Goal: Information Seeking & Learning: Learn about a topic

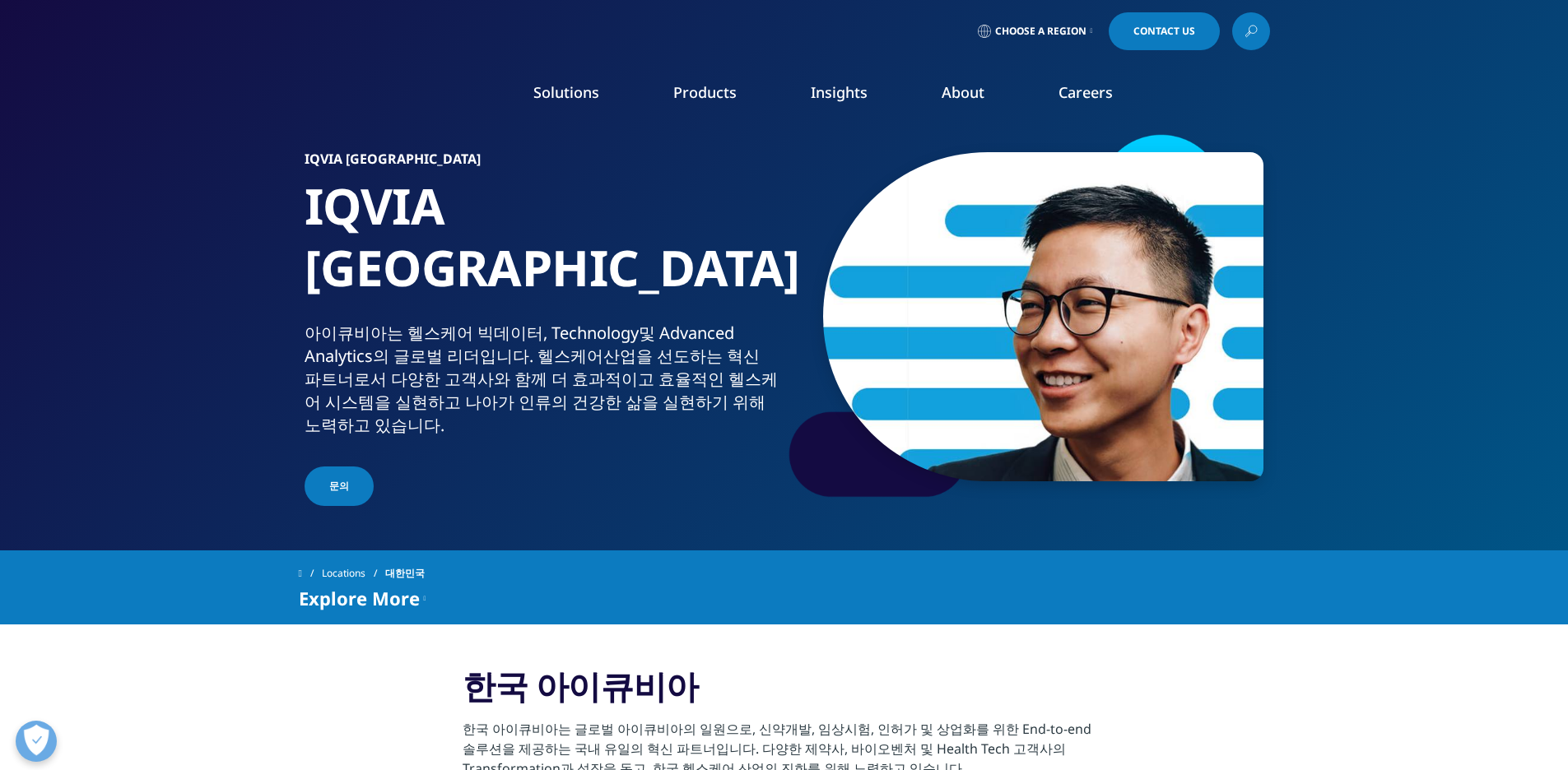
click at [695, 88] on link "Products" at bounding box center [705, 92] width 63 height 20
click at [137, 210] on link "Planning Suite" at bounding box center [212, 207] width 284 height 18
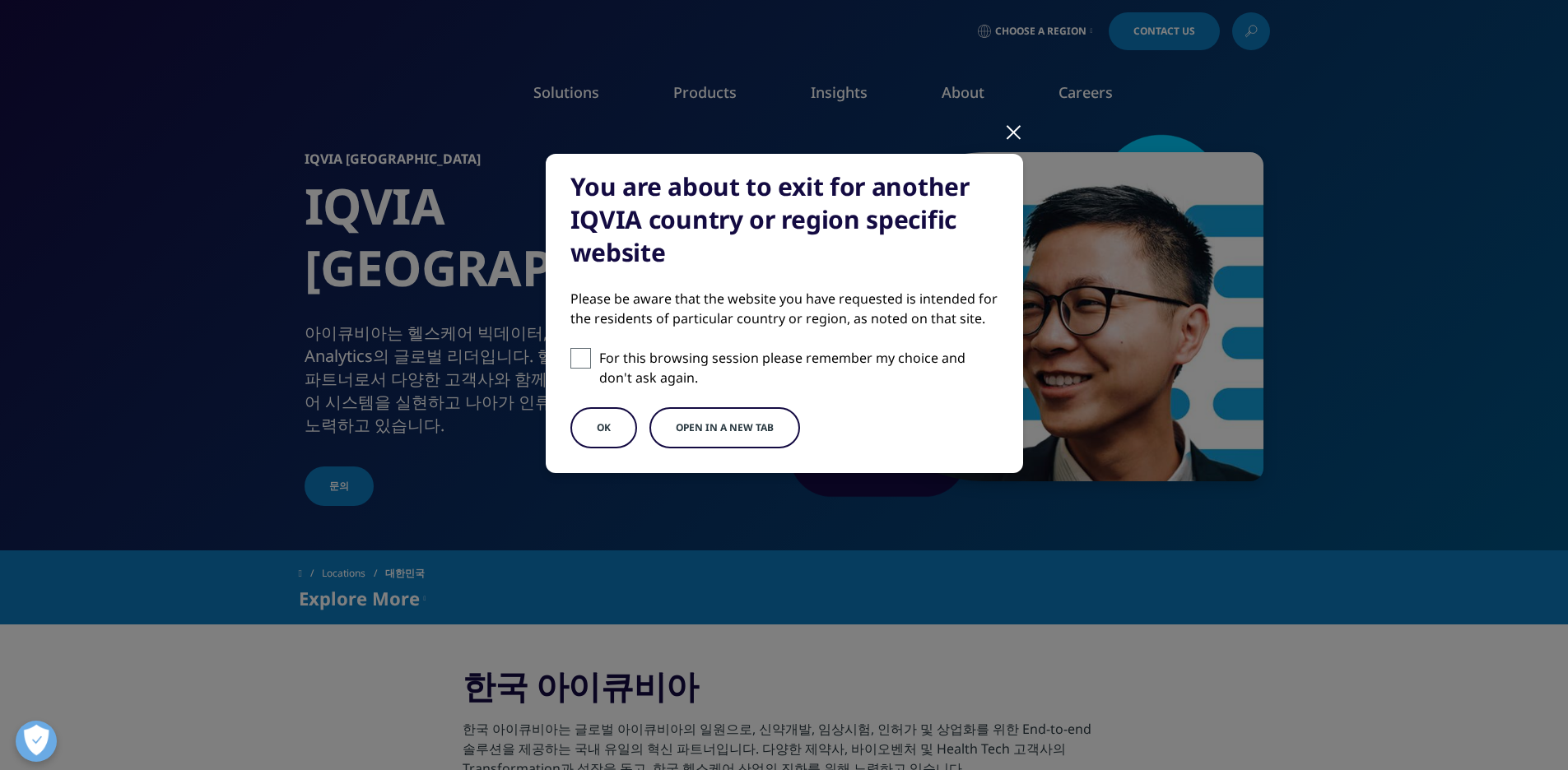
click at [622, 429] on button "OK" at bounding box center [604, 428] width 67 height 42
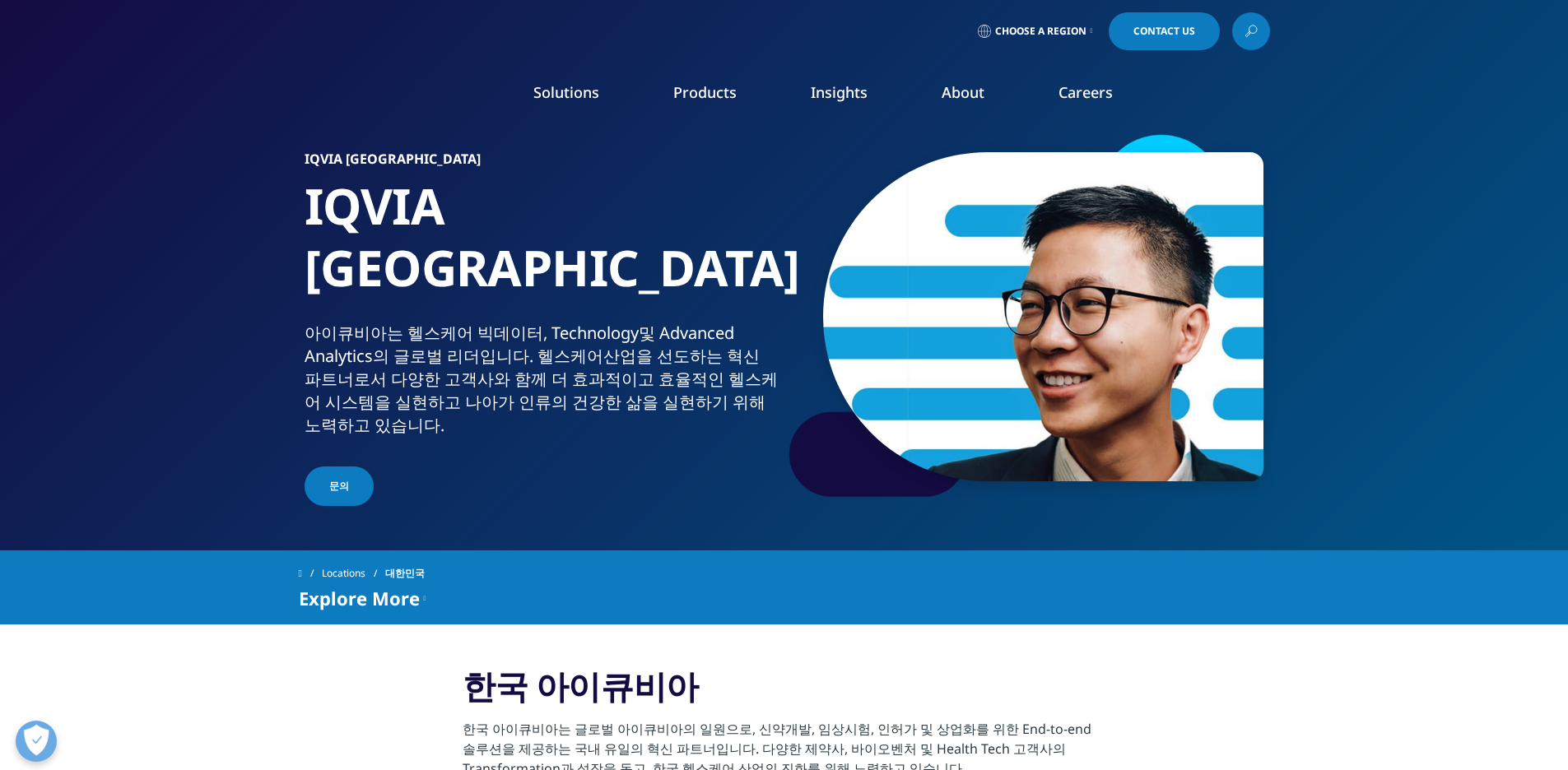
scroll to position [469, 0]
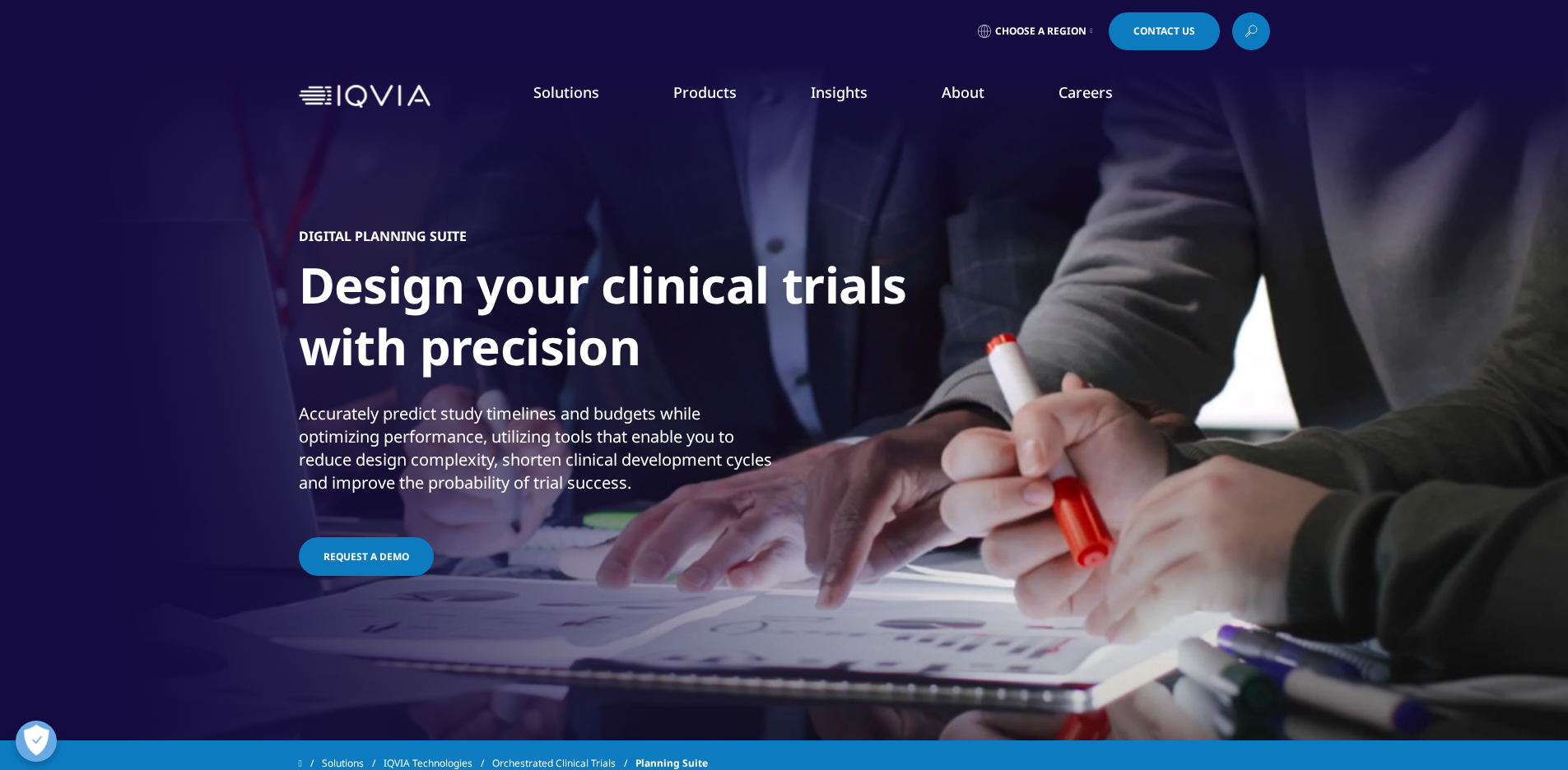
click at [993, 215] on img "Primary" at bounding box center [1032, 215] width 155 height 103
click at [1008, 425] on link "Learn more" at bounding box center [1032, 418] width 155 height 14
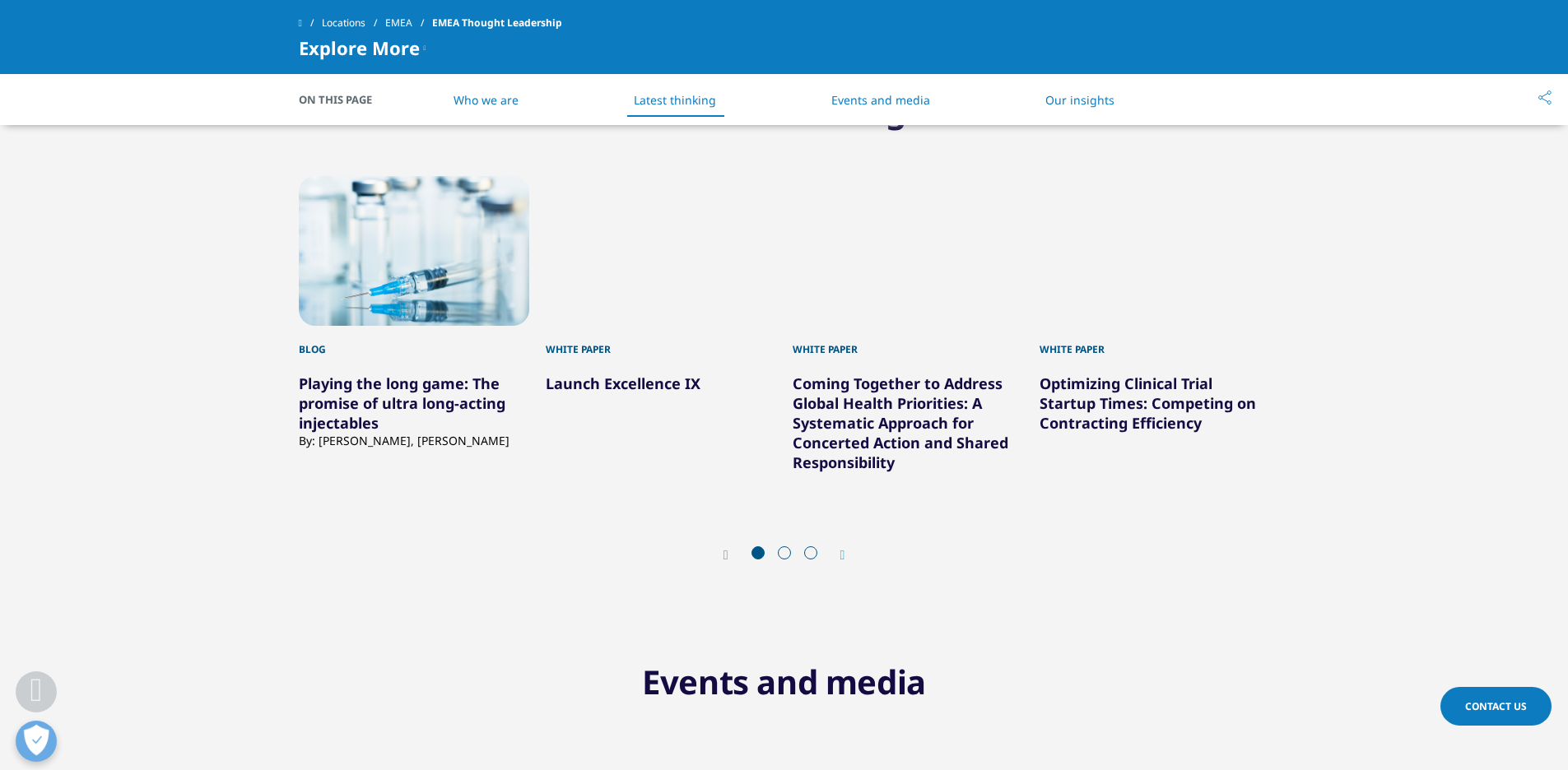
scroll to position [906, 0]
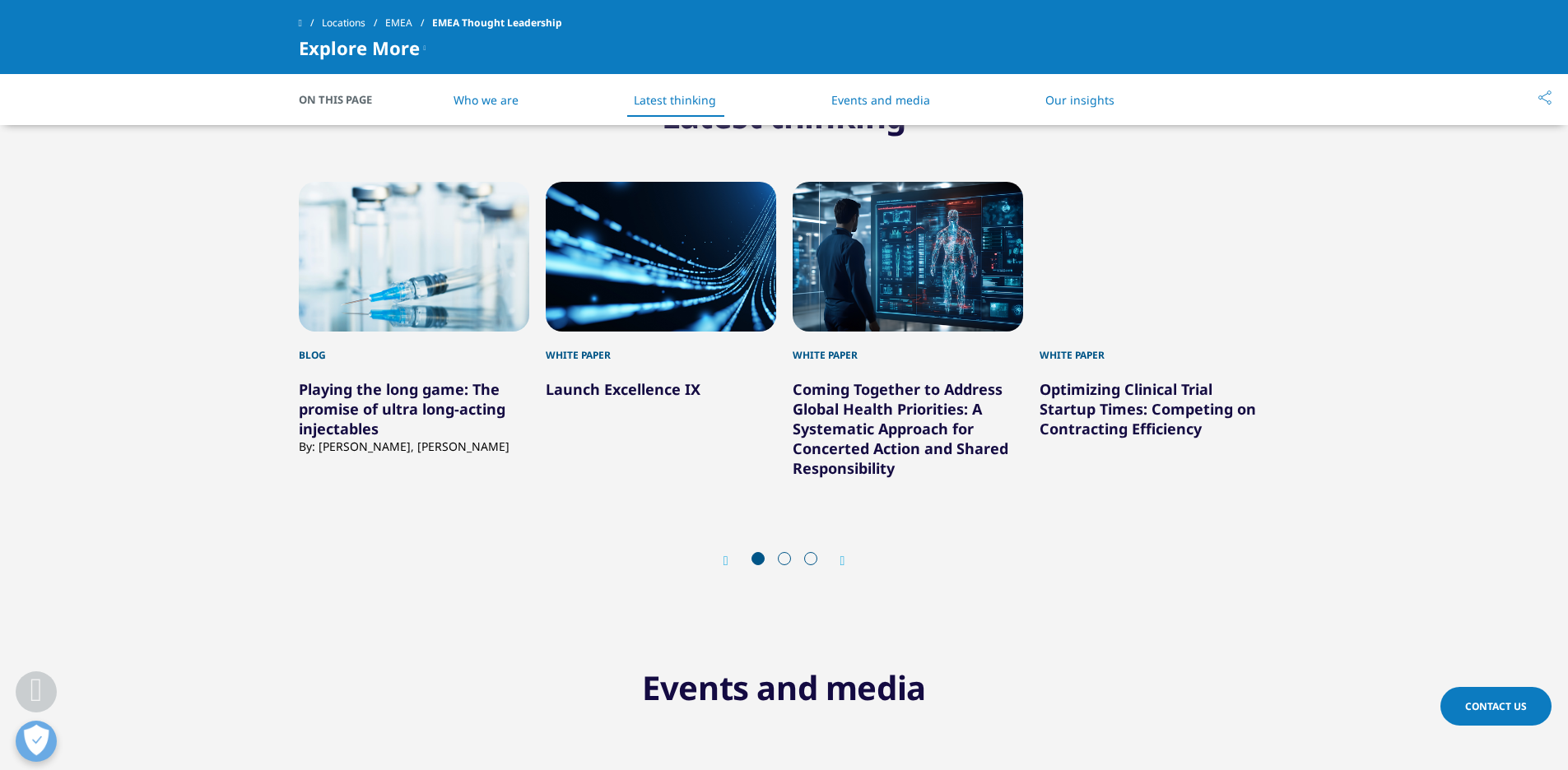
click at [941, 284] on div "3 / 12" at bounding box center [908, 257] width 231 height 150
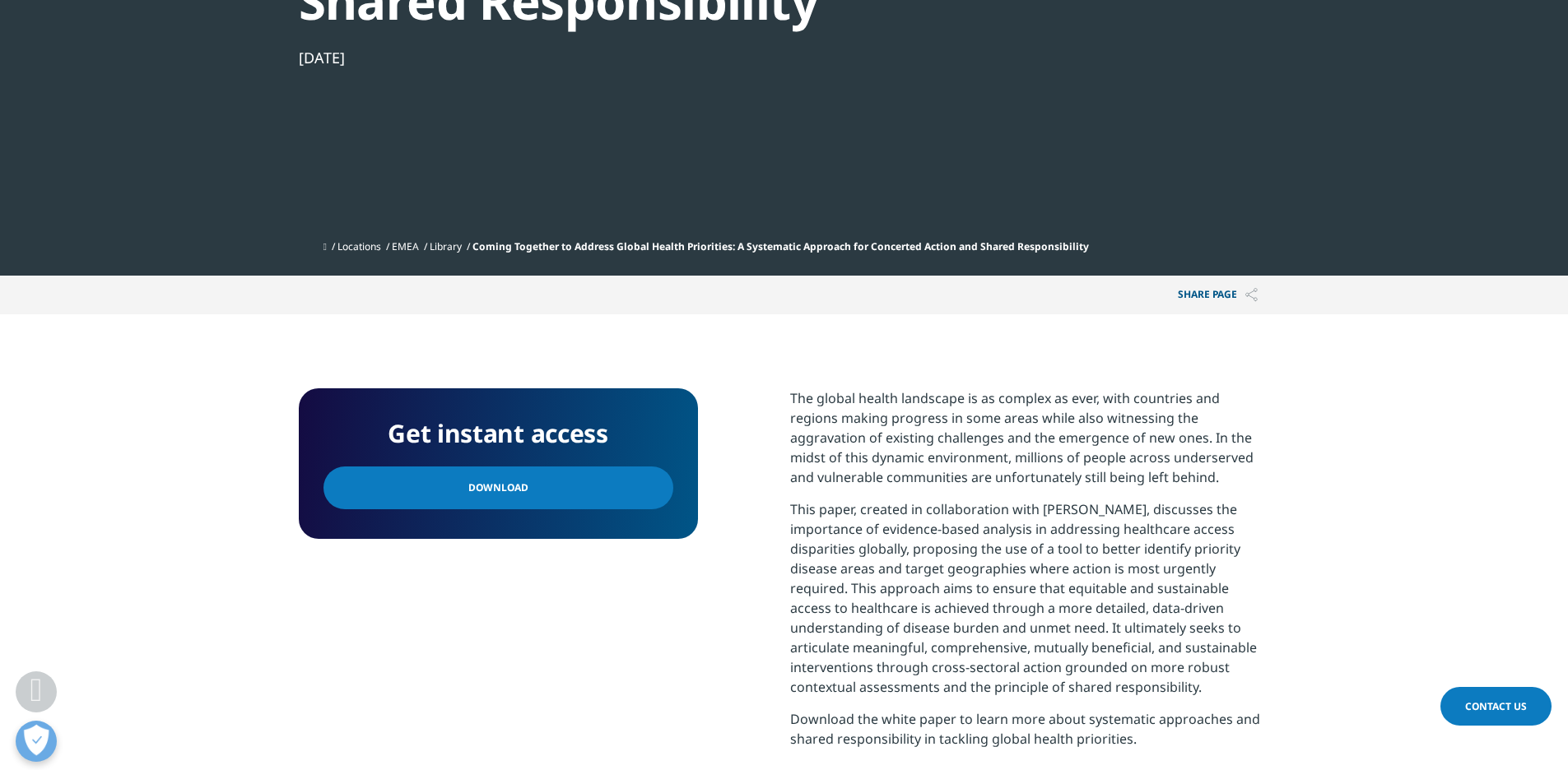
scroll to position [230, 0]
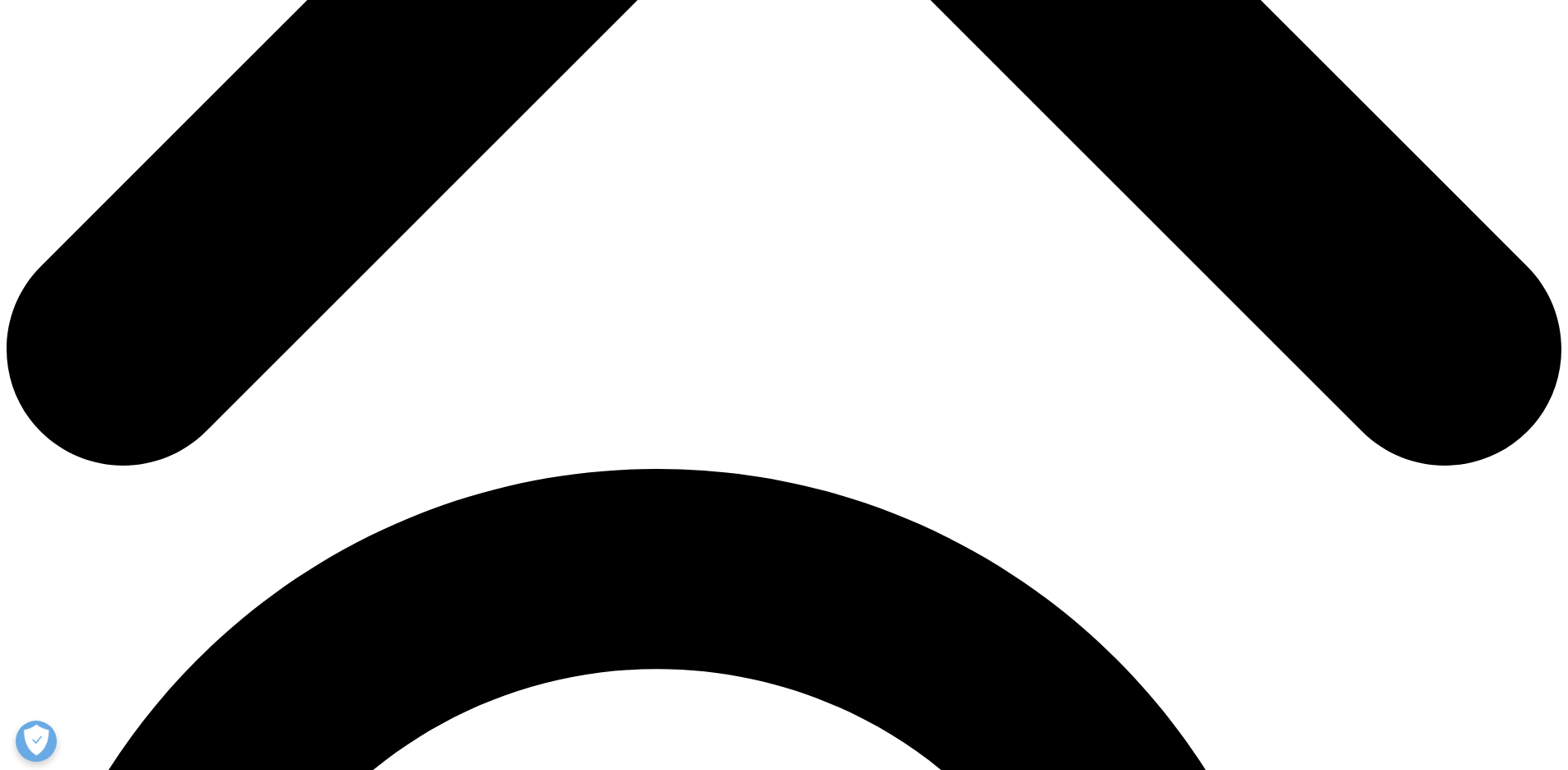
scroll to position [906, 0]
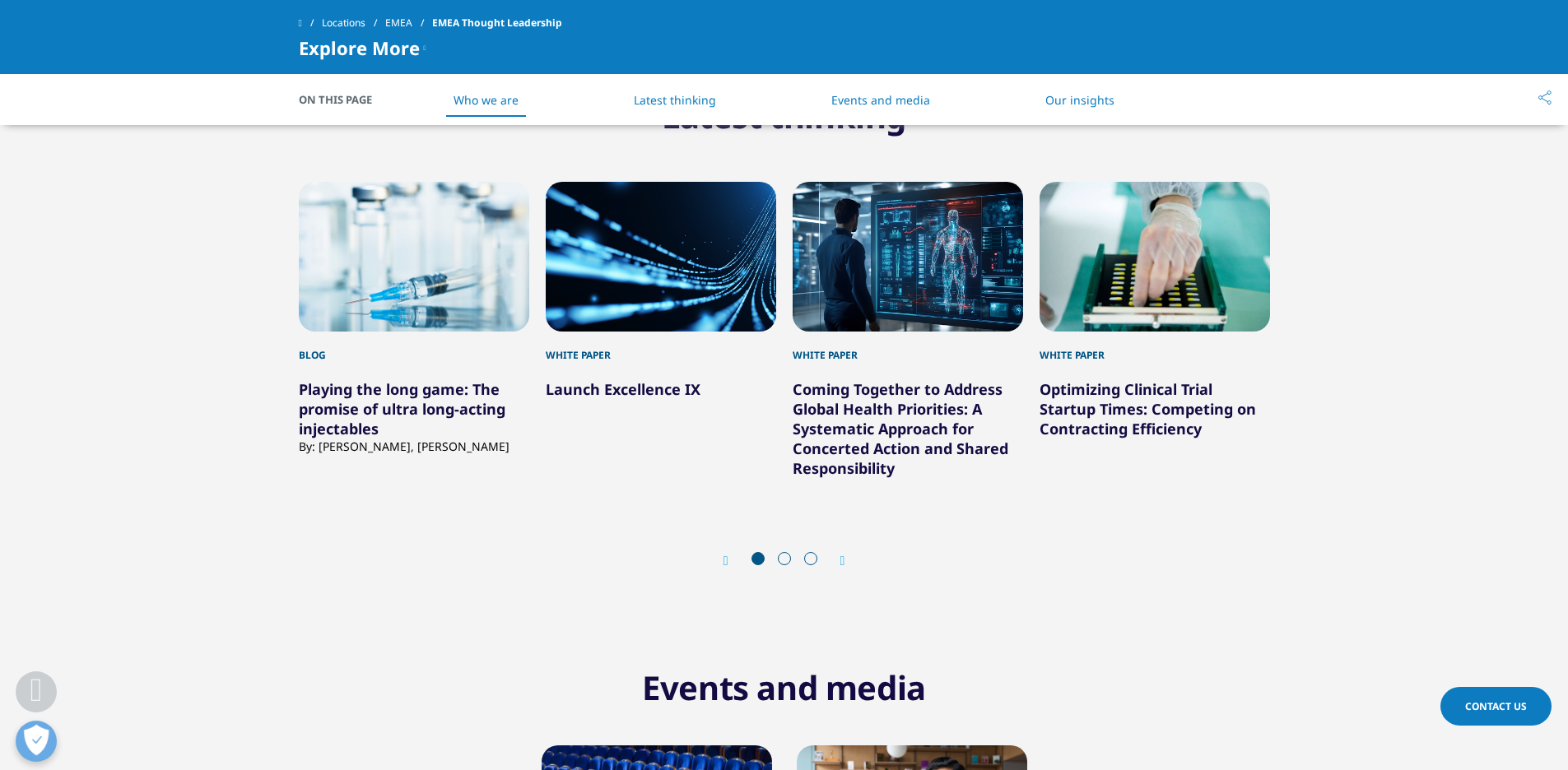
click at [849, 564] on div "Prev Next" at bounding box center [785, 560] width 971 height 50
drag, startPoint x: 845, startPoint y: 564, endPoint x: 879, endPoint y: 367, distance: 199.9
click at [843, 561] on icon "Next slide" at bounding box center [843, 561] width 5 height 14
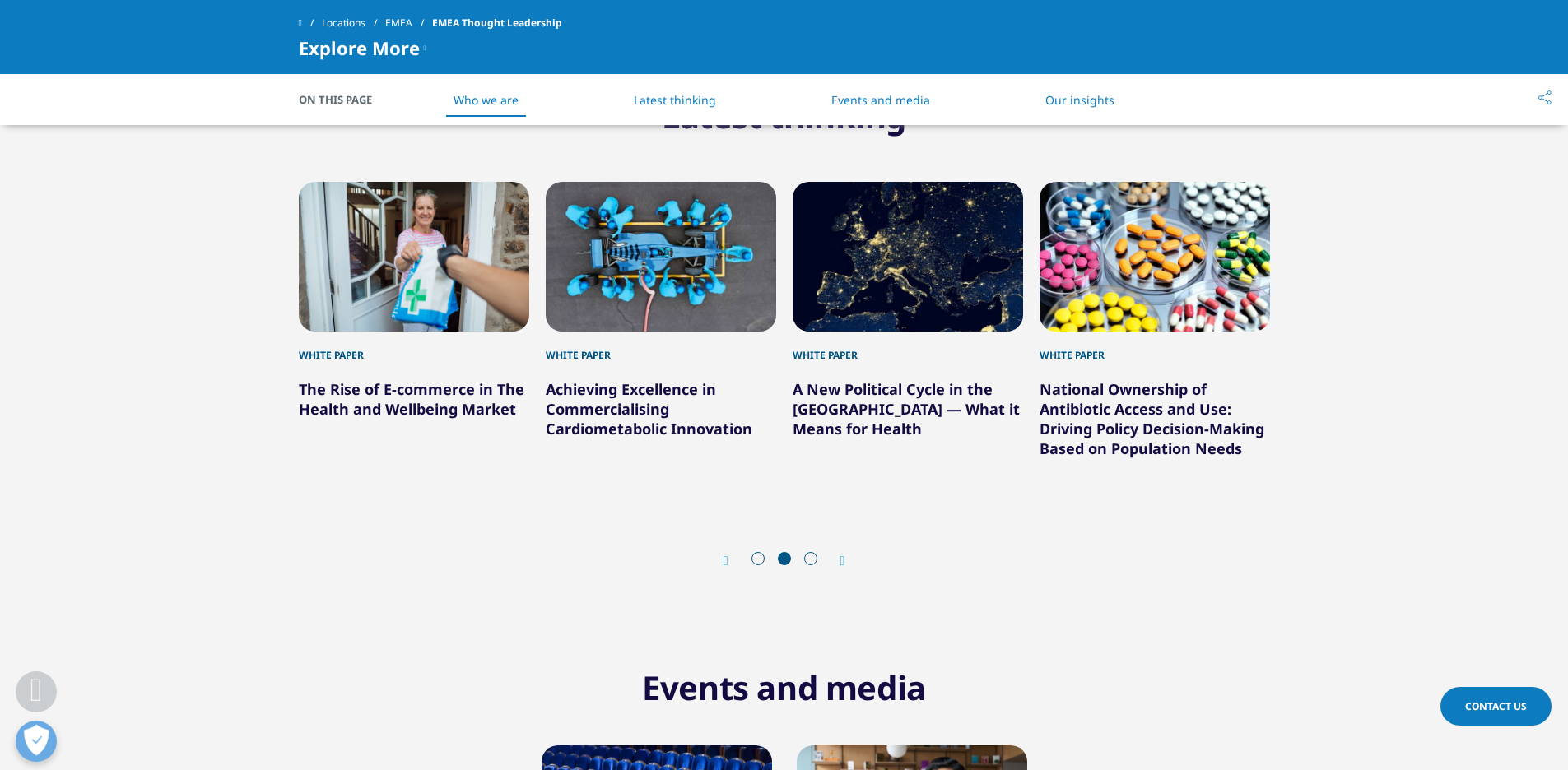
click at [879, 93] on link "Events and media" at bounding box center [881, 99] width 99 height 15
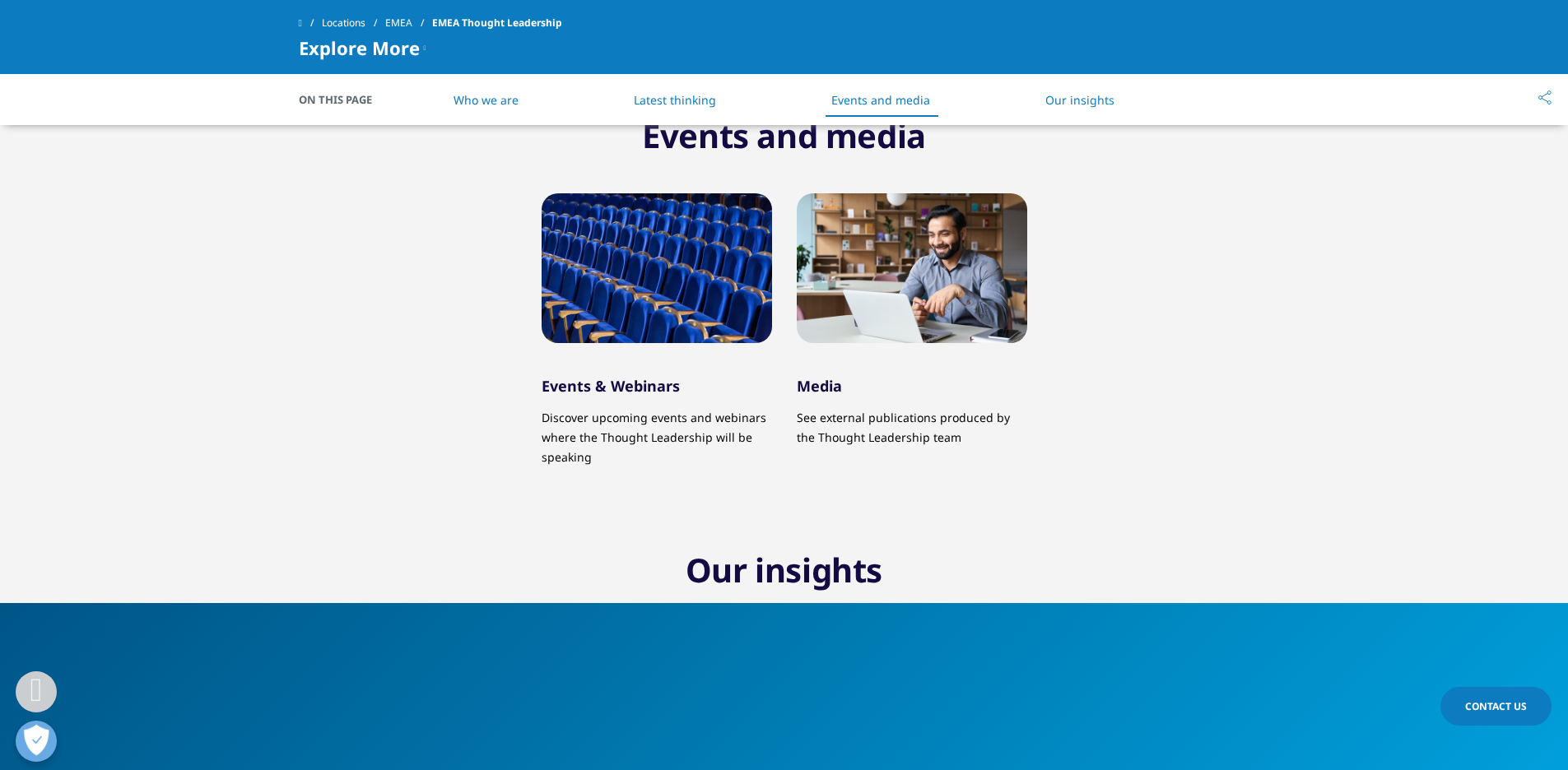
scroll to position [1480, 0]
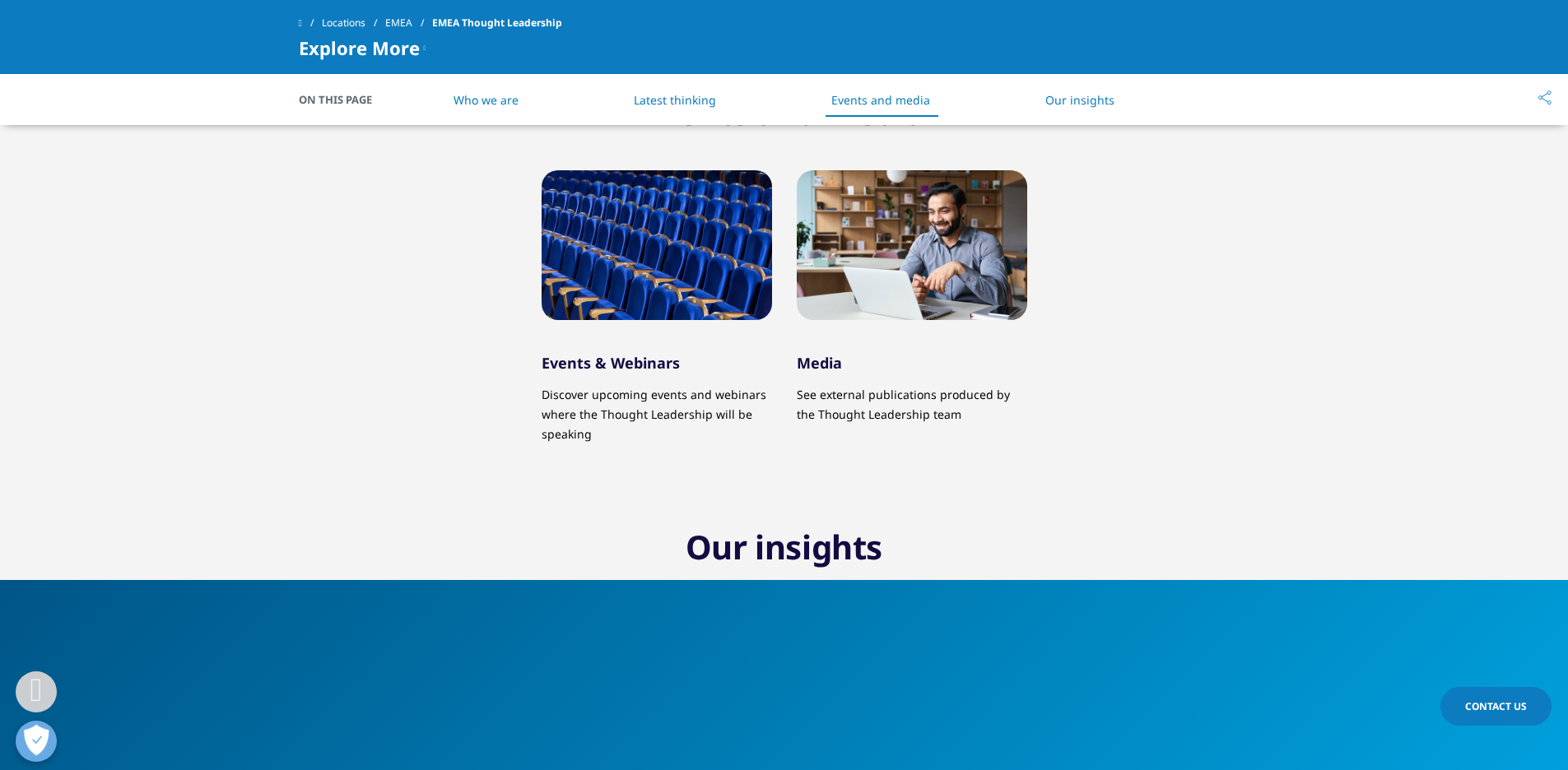
click at [852, 365] on h5 "Media" at bounding box center [912, 354] width 231 height 36
click at [900, 279] on div at bounding box center [912, 245] width 231 height 150
